Goal: Task Accomplishment & Management: Manage account settings

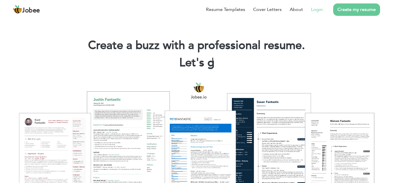
click at [315, 13] on li "Login" at bounding box center [313, 9] width 20 height 15
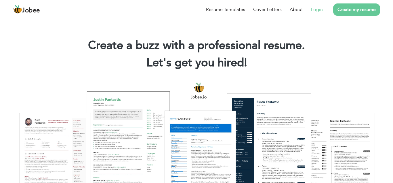
click at [316, 10] on link "Login" at bounding box center [317, 9] width 12 height 7
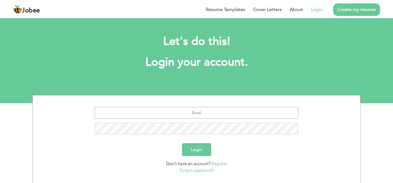
click at [213, 114] on input "text" at bounding box center [197, 113] width 204 height 12
type input "sajidcma100@gmail.com"
click at [196, 147] on button "Login" at bounding box center [196, 149] width 29 height 13
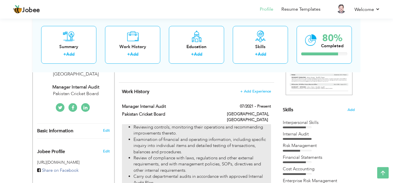
scroll to position [105, 0]
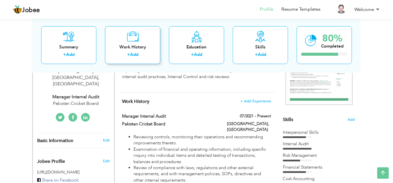
click at [135, 37] on icon at bounding box center [133, 37] width 12 height 12
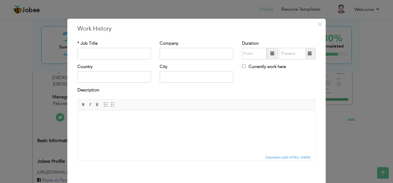
scroll to position [0, 0]
click at [321, 27] on span "×" at bounding box center [320, 24] width 5 height 10
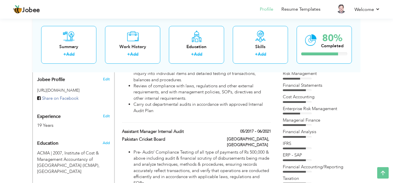
scroll to position [186, 0]
click at [104, 114] on link "Edit" at bounding box center [106, 116] width 7 height 5
type input "Muhammad Sajid"
type input "Pervaiz"
type input "+923334700331"
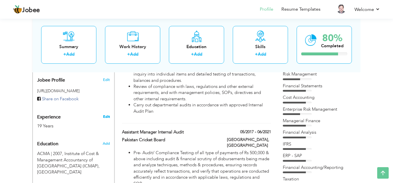
select select "number:166"
type input "Lahore"
select select "number:21"
type input "Pakistan Cricket Board"
type input "Manager Internal Audit"
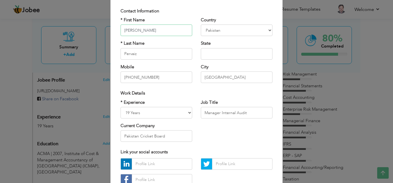
scroll to position [77, 0]
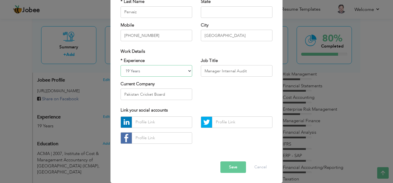
click at [121, 65] on select "Entry Level Less than 1 Year 1 Year 2 Years 3 Years 4 Years 5 Years 6 Years 7 Y…" at bounding box center [157, 71] width 72 height 12
select select "number:22"
click option "20 Years" at bounding box center [0, 0] width 0 height 0
click at [235, 168] on button "Save" at bounding box center [234, 167] width 26 height 12
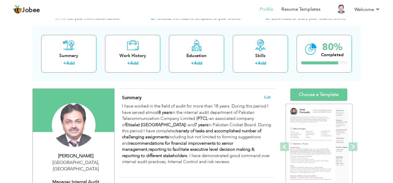
scroll to position [0, 0]
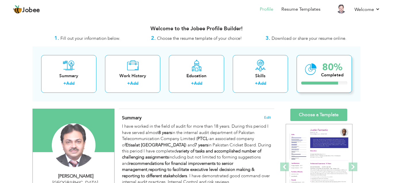
click at [330, 82] on div at bounding box center [320, 82] width 37 height 3
click at [267, 10] on link "Profile" at bounding box center [267, 9] width 14 height 7
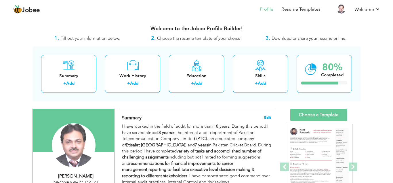
click at [268, 117] on span "Edit" at bounding box center [267, 117] width 7 height 4
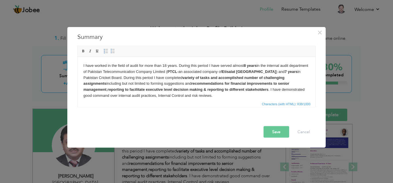
click at [166, 66] on body "I have worked in the field of audit for more than 18 years. During this period …" at bounding box center [197, 83] width 226 height 42
click at [285, 71] on strong "7 years" at bounding box center [291, 71] width 13 height 4
click at [271, 131] on button "Save" at bounding box center [277, 132] width 26 height 12
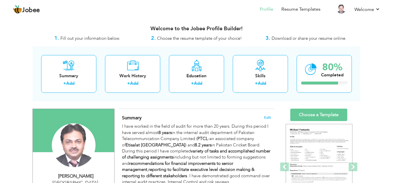
click at [299, 39] on span "Download or share your resume online." at bounding box center [309, 38] width 75 height 6
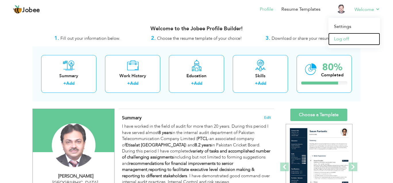
click at [343, 39] on link "Log off" at bounding box center [355, 39] width 52 height 12
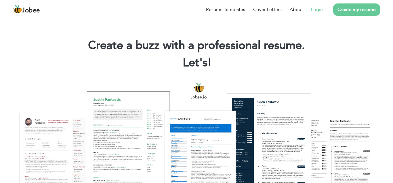
click at [316, 8] on link "Login" at bounding box center [317, 9] width 12 height 7
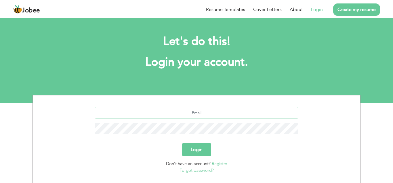
click at [208, 114] on input "text" at bounding box center [197, 113] width 204 height 12
type input "sajidcma100@gmail.com"
click at [202, 150] on button "Login" at bounding box center [196, 149] width 29 height 13
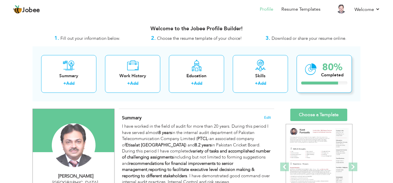
click at [331, 81] on div "80% Completed" at bounding box center [324, 74] width 55 height 38
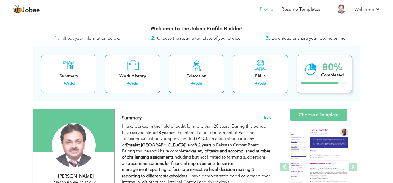
click at [331, 81] on div "80% Completed" at bounding box center [324, 74] width 55 height 38
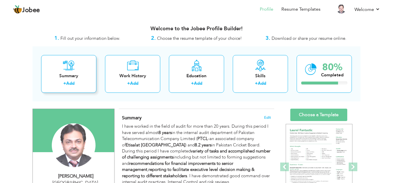
click at [78, 74] on div "Summary" at bounding box center [69, 76] width 46 height 6
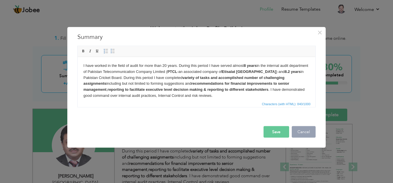
click at [302, 133] on button "Cancel" at bounding box center [304, 132] width 24 height 12
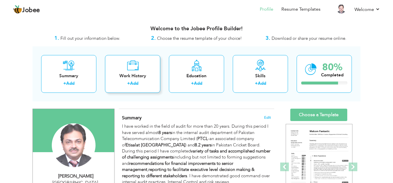
click at [138, 71] on icon at bounding box center [133, 66] width 12 height 12
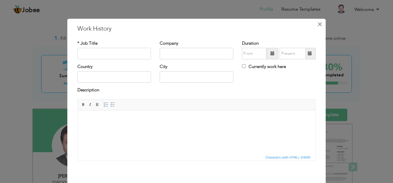
click at [322, 26] on span "×" at bounding box center [320, 24] width 5 height 10
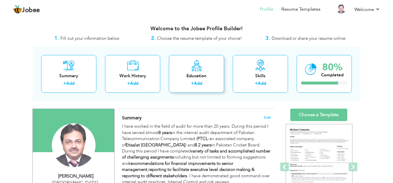
click at [199, 73] on div "Education" at bounding box center [197, 76] width 46 height 6
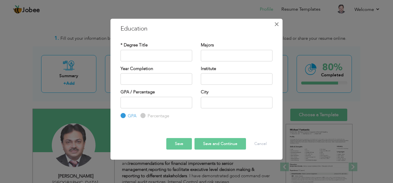
click at [278, 24] on span "×" at bounding box center [276, 24] width 5 height 10
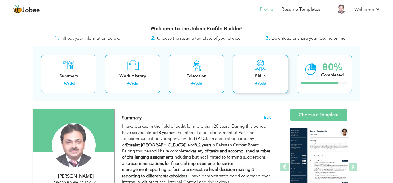
click at [268, 78] on div "Skills" at bounding box center [261, 76] width 46 height 6
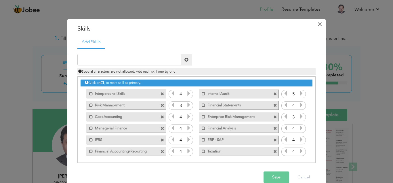
click at [320, 24] on span "×" at bounding box center [320, 24] width 5 height 10
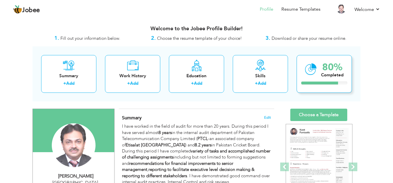
click at [323, 70] on div "80%" at bounding box center [332, 67] width 22 height 10
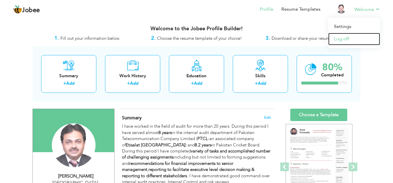
click at [345, 39] on link "Log off" at bounding box center [355, 39] width 52 height 12
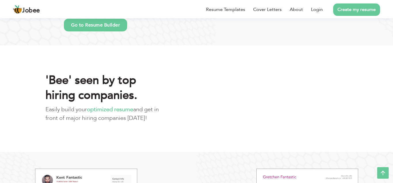
scroll to position [484, 0]
